Goal: Task Accomplishment & Management: Use online tool/utility

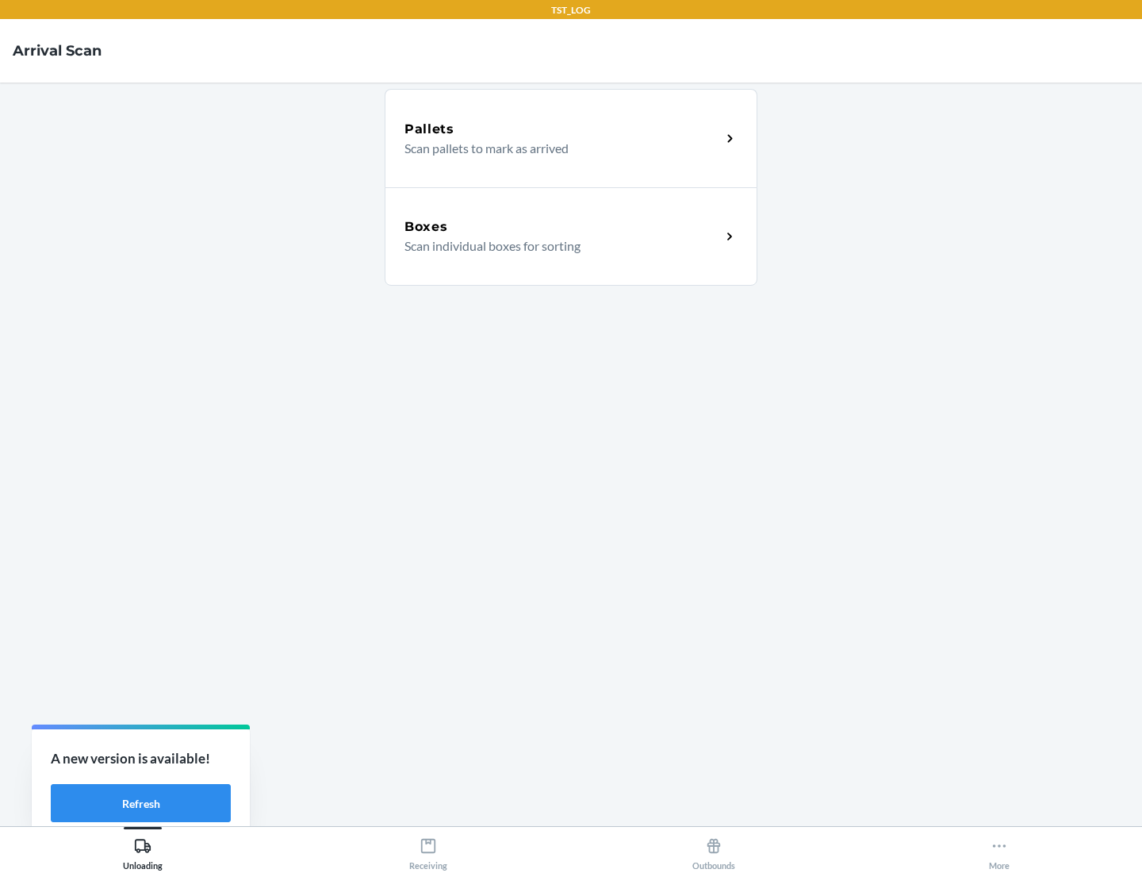
click at [562, 227] on div "Boxes" at bounding box center [563, 226] width 317 height 19
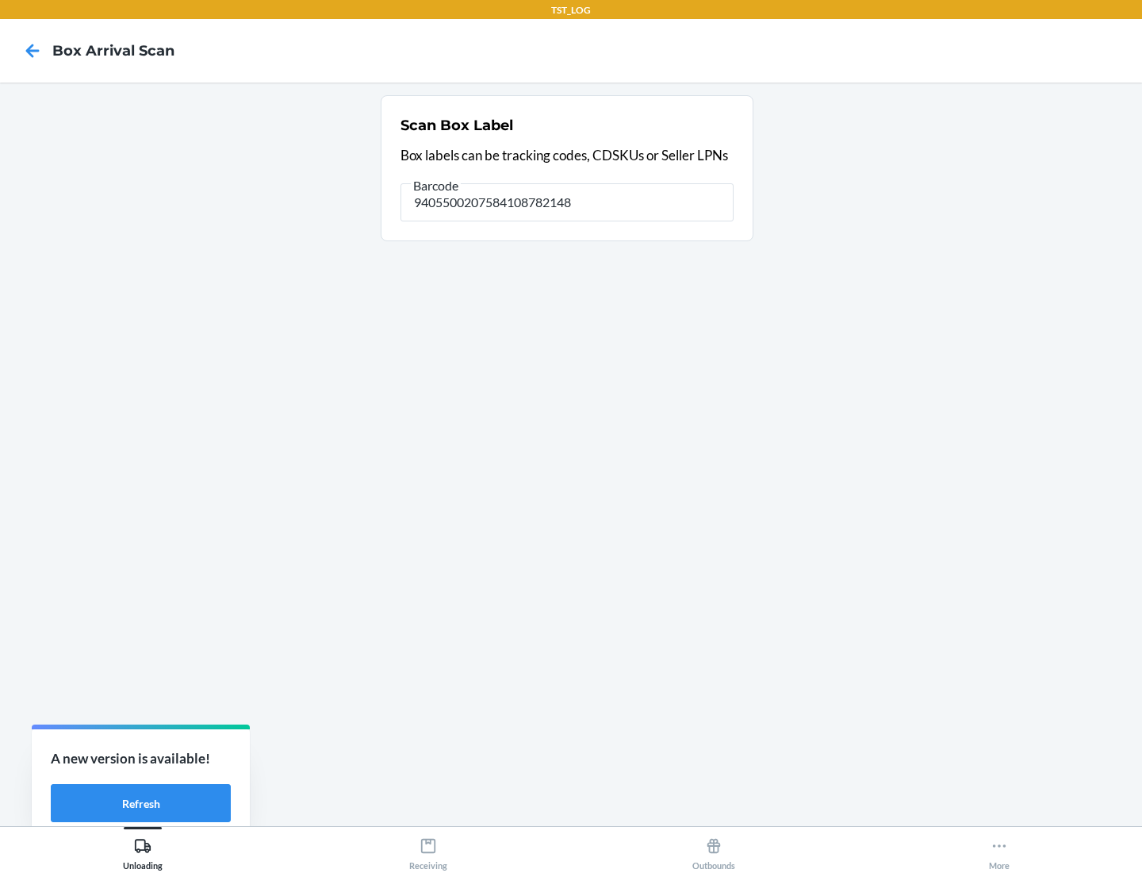
type input "9405500207584108782148"
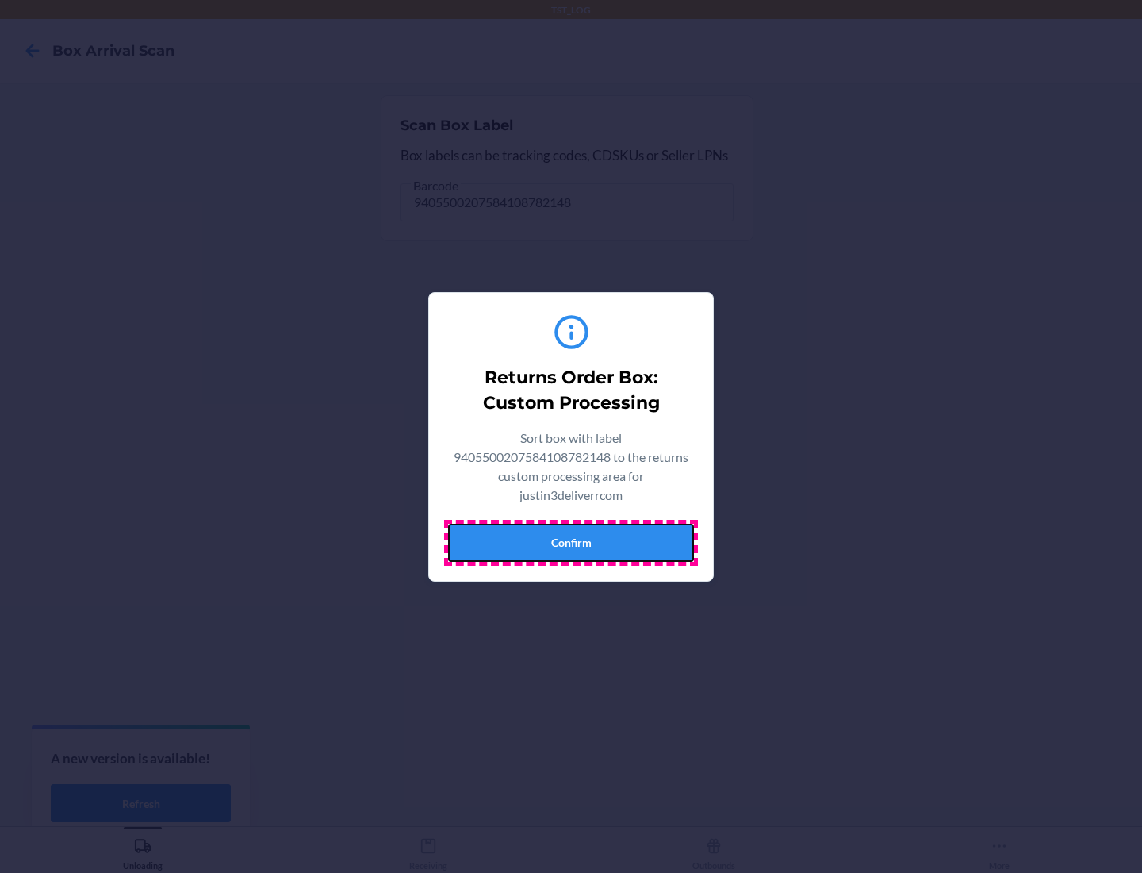
click at [571, 542] on button "Confirm" at bounding box center [571, 543] width 246 height 38
